Goal: Task Accomplishment & Management: Manage account settings

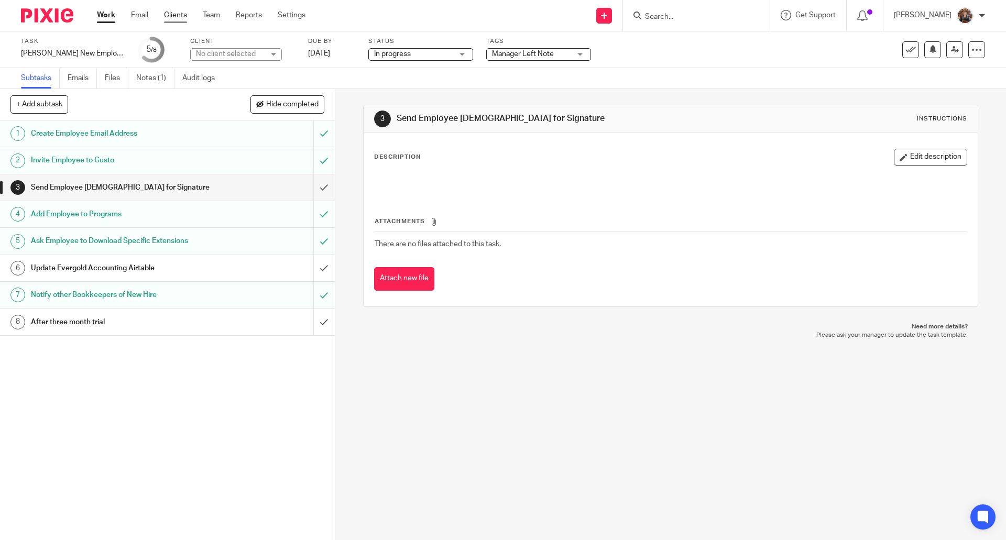
click at [184, 10] on link "Clients" at bounding box center [175, 15] width 23 height 10
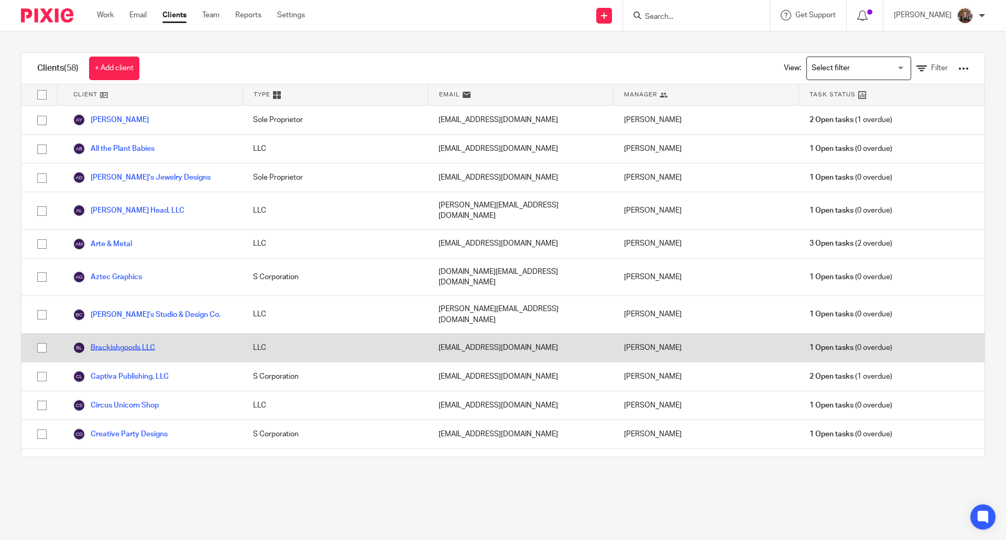
click at [131, 342] on link "Brackishgoods LLC" at bounding box center [114, 348] width 82 height 13
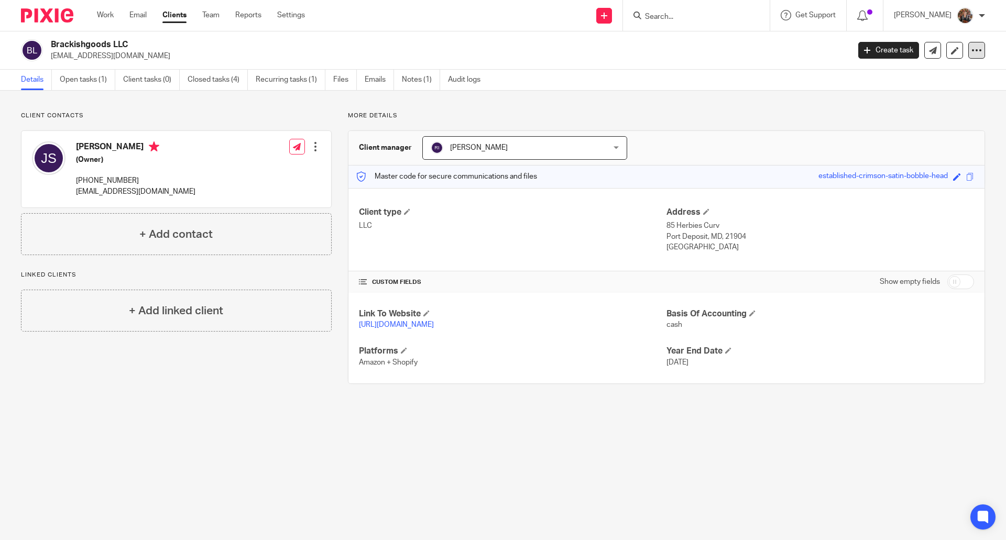
click at [971, 49] on icon at bounding box center [976, 50] width 10 height 10
click at [800, 114] on p "More details" at bounding box center [666, 116] width 637 height 8
click at [952, 51] on link at bounding box center [954, 50] width 17 height 17
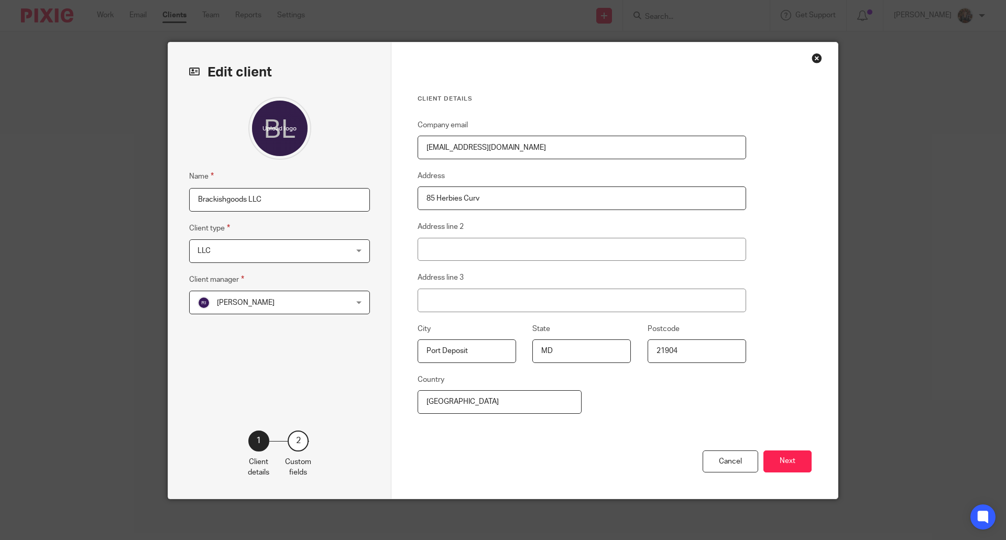
click at [267, 200] on input "Brackishgoods LLC" at bounding box center [279, 200] width 181 height 24
click at [328, 197] on input "Brackishgoods LLC / Zero Prep Tax Center (dba" at bounding box center [279, 200] width 181 height 24
type input "Brackishgoods LLC / Zero Prep Tax Center (dba"
click at [532, 147] on input "[EMAIL_ADDRESS][DOMAIN_NAME]" at bounding box center [582, 148] width 328 height 24
click at [421, 146] on input "[EMAIL_ADDRESS][DOMAIN_NAME]" at bounding box center [582, 148] width 328 height 24
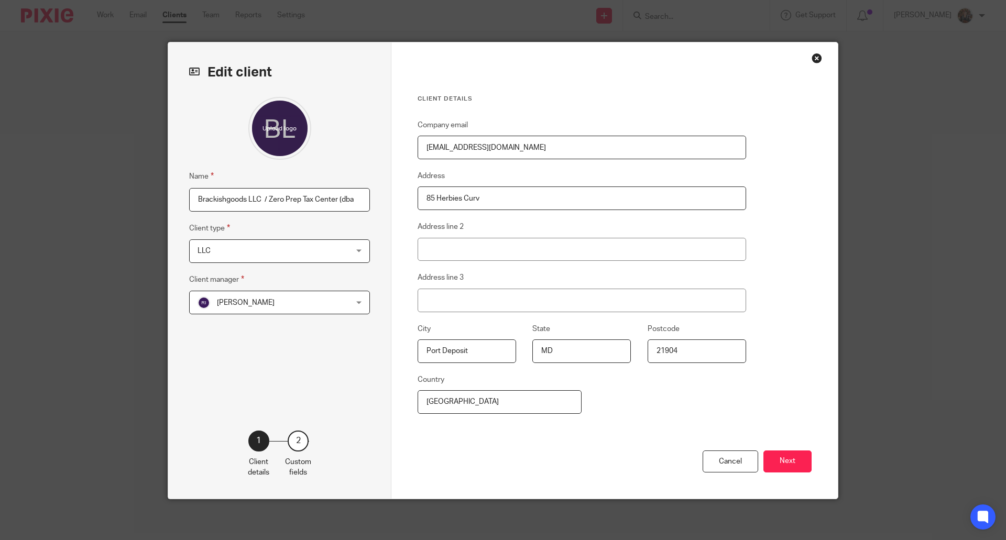
click at [421, 146] on input "[EMAIL_ADDRESS][DOMAIN_NAME]" at bounding box center [582, 148] width 328 height 24
click at [420, 150] on input "[EMAIL_ADDRESS][DOMAIN_NAME]" at bounding box center [582, 148] width 328 height 24
paste input "info@zerotaxprepcenter.com"
click at [531, 146] on input "info@zerotaxprepcenter.com sales@brackishgoods.com" at bounding box center [582, 148] width 328 height 24
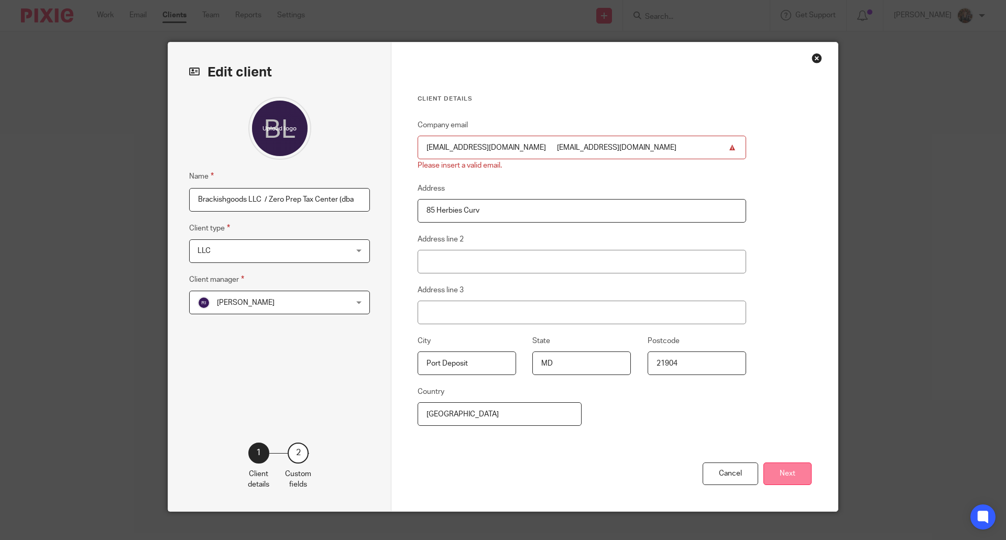
click at [786, 465] on button "Next" at bounding box center [787, 474] width 48 height 23
drag, startPoint x: 531, startPoint y: 147, endPoint x: 639, endPoint y: 142, distance: 108.0
click at [639, 142] on input "info@zerotaxprepcenter.com sales@brackishgoods.com" at bounding box center [582, 148] width 328 height 24
click at [639, 140] on input "info@zerotaxprepcenter.com sales@brackishgoods.com" at bounding box center [582, 148] width 328 height 24
drag, startPoint x: 528, startPoint y: 146, endPoint x: 394, endPoint y: 167, distance: 135.2
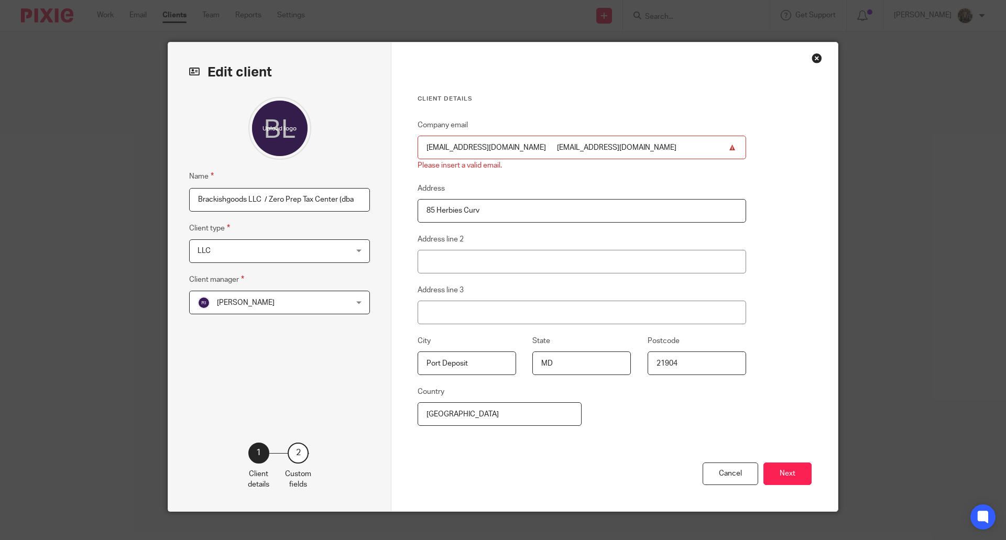
click at [394, 167] on div "Client details Company email info@zerotaxprepcenter.com sales@brackishgoods.com…" at bounding box center [614, 276] width 446 height 469
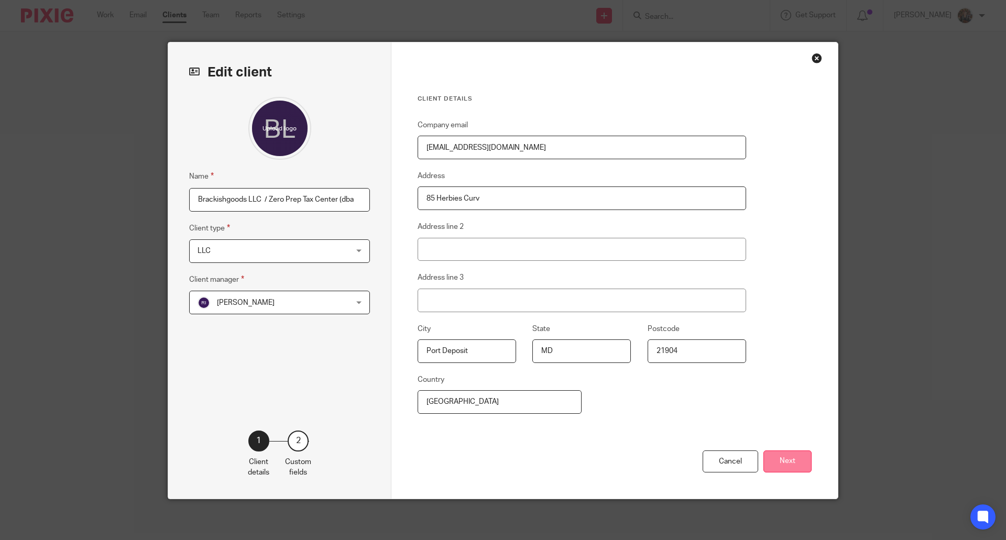
type input "[EMAIL_ADDRESS][DOMAIN_NAME]"
click at [780, 458] on button "Next" at bounding box center [787, 462] width 48 height 23
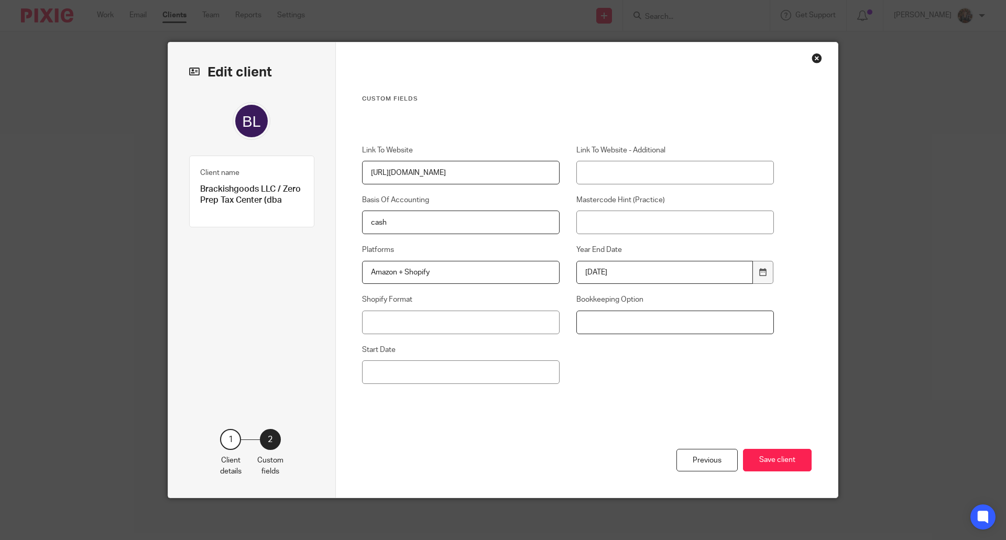
click at [623, 325] on input "Bookkeeping Option" at bounding box center [675, 323] width 198 height 24
click at [612, 321] on input "Bookkeeping Option" at bounding box center [675, 323] width 198 height 24
type input "s"
type input "Starter"
click at [764, 462] on button "Save client" at bounding box center [777, 460] width 69 height 23
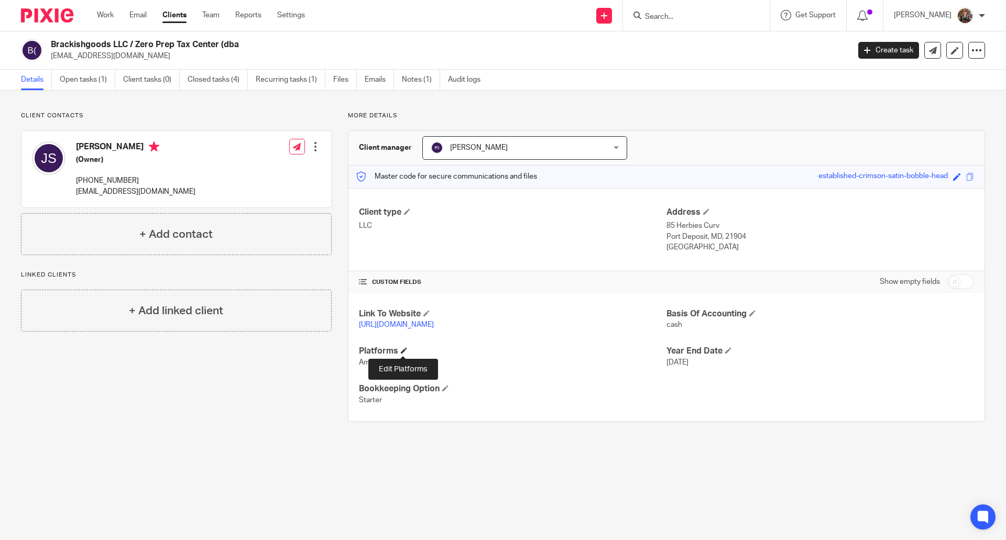
click at [403, 350] on span at bounding box center [404, 350] width 6 height 6
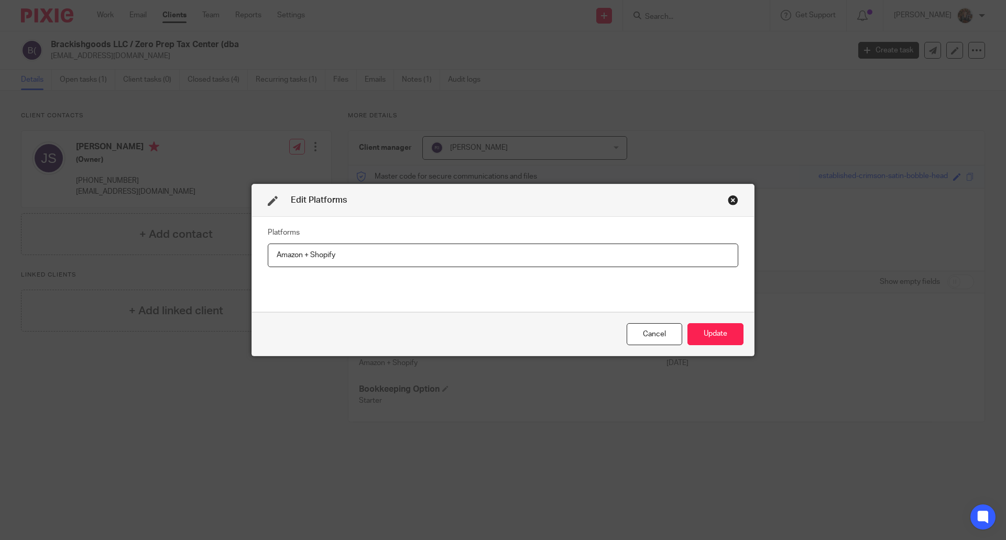
drag, startPoint x: 347, startPoint y: 258, endPoint x: 300, endPoint y: 258, distance: 47.7
click at [300, 258] on input "Amazon + Shopify" at bounding box center [503, 256] width 470 height 24
type input "Amazon"
click at [721, 333] on button "Update" at bounding box center [715, 334] width 56 height 23
